Goal: Register for event/course

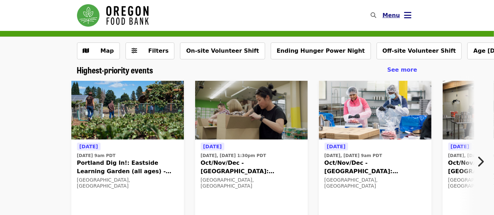
click at [412, 16] on button "Menu" at bounding box center [397, 15] width 40 height 17
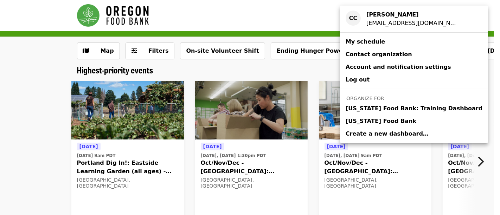
click at [384, 124] on span "[US_STATE] Food Bank" at bounding box center [380, 121] width 71 height 8
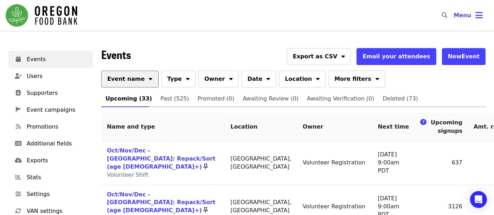
click at [132, 82] on span "Event name" at bounding box center [126, 79] width 38 height 8
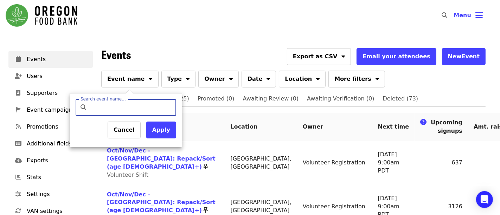
click at [125, 108] on input "Search event name…" at bounding box center [131, 107] width 83 height 17
type input "*********"
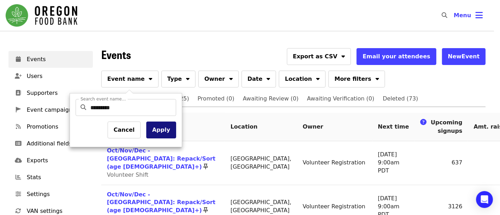
click at [171, 130] on button "Apply" at bounding box center [161, 130] width 30 height 17
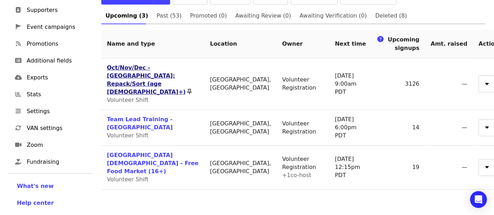
scroll to position [39, 0]
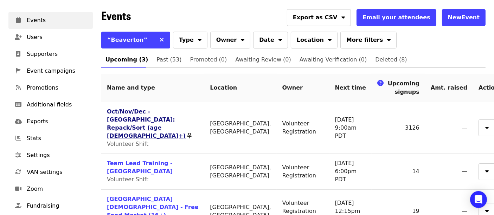
click at [179, 110] on link "Oct/Nov/Dec - [GEOGRAPHIC_DATA]: Repack/Sort (age [DEMOGRAPHIC_DATA]+)" at bounding box center [146, 123] width 79 height 31
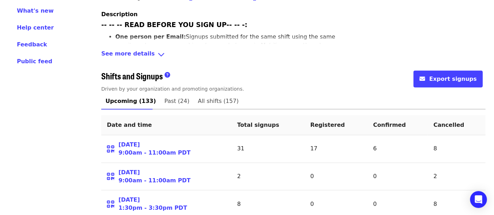
scroll to position [312, 0]
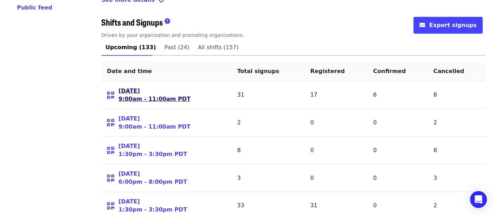
click at [133, 87] on link "[DATE] 9:00am - 11:00am PDT" at bounding box center [154, 95] width 72 height 16
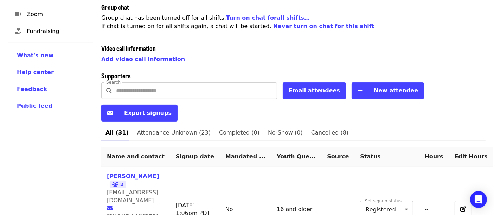
scroll to position [234, 0]
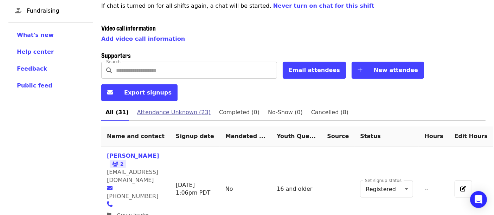
click at [178, 104] on link "Attendance Unknown (23)" at bounding box center [174, 112] width 82 height 17
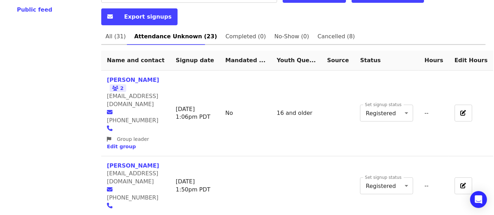
scroll to position [271, 0]
